Goal: Download file/media

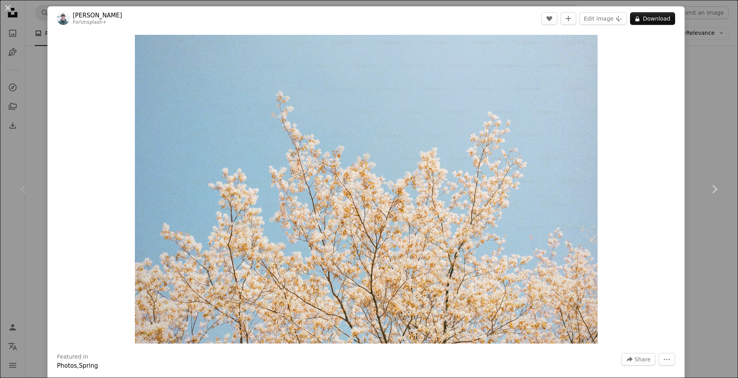
scroll to position [632, 0]
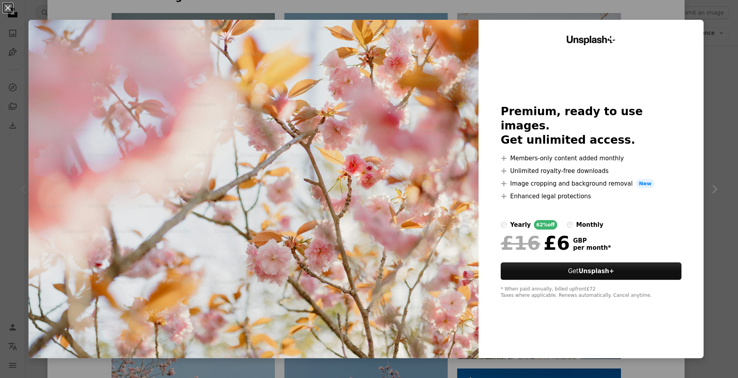
click at [8, 8] on button "An X shape" at bounding box center [7, 7] width 9 height 9
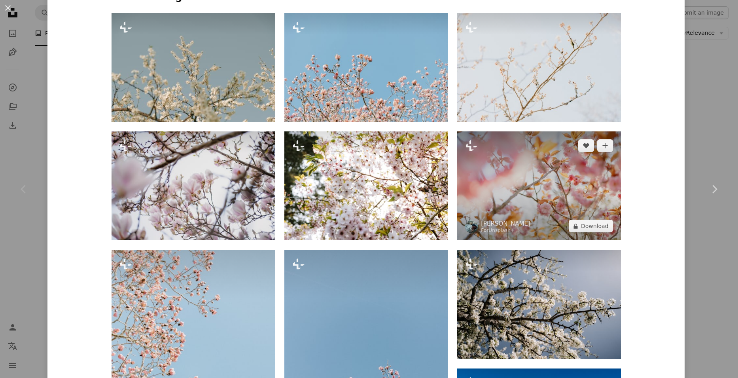
click at [514, 183] on img at bounding box center [538, 185] width 163 height 109
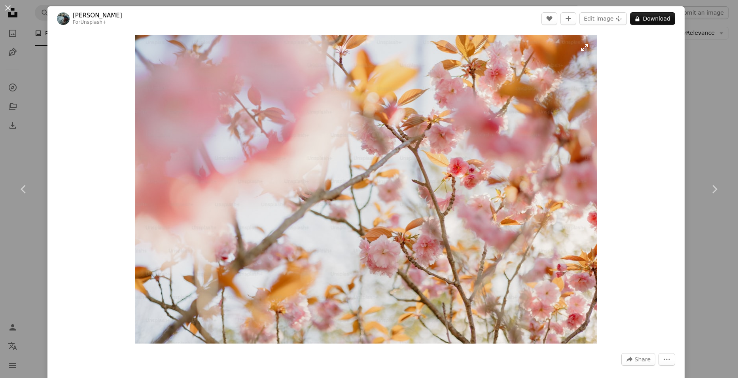
click at [412, 179] on img "Zoom in on this image" at bounding box center [366, 189] width 462 height 308
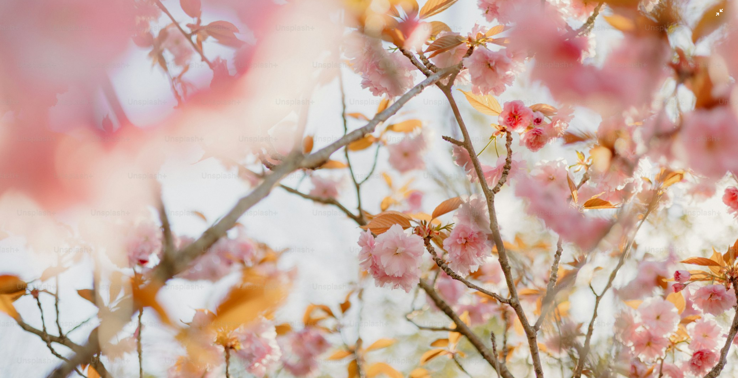
scroll to position [55, 0]
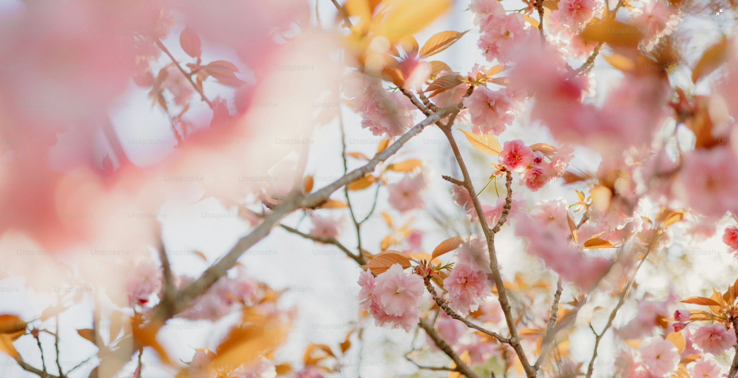
click at [407, 176] on img "Zoom out on this image" at bounding box center [369, 190] width 738 height 493
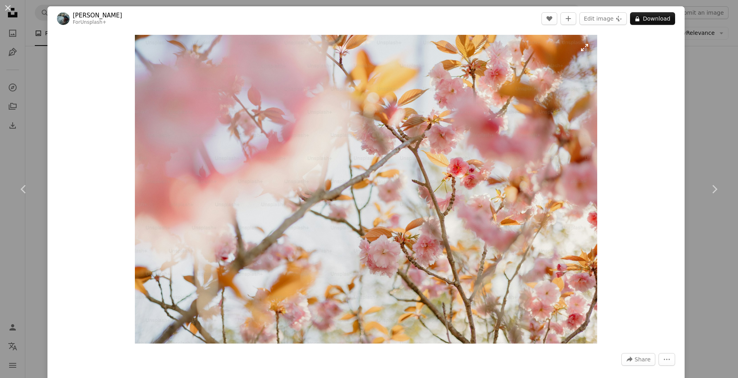
click at [408, 176] on img "Zoom in on this image" at bounding box center [366, 189] width 462 height 308
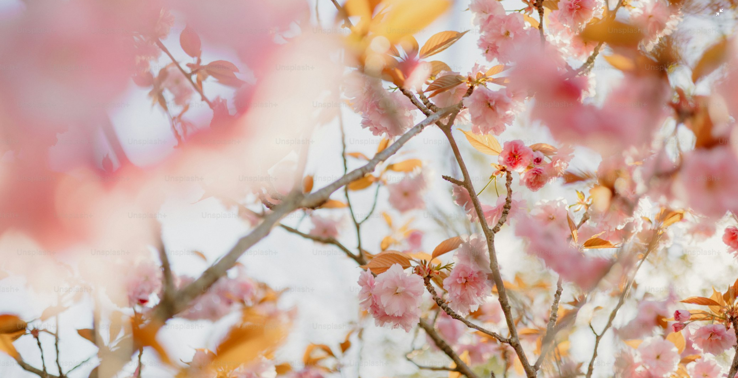
click at [411, 172] on img "Zoom out on this image" at bounding box center [369, 190] width 738 height 493
